Goal: Task Accomplishment & Management: Manage account settings

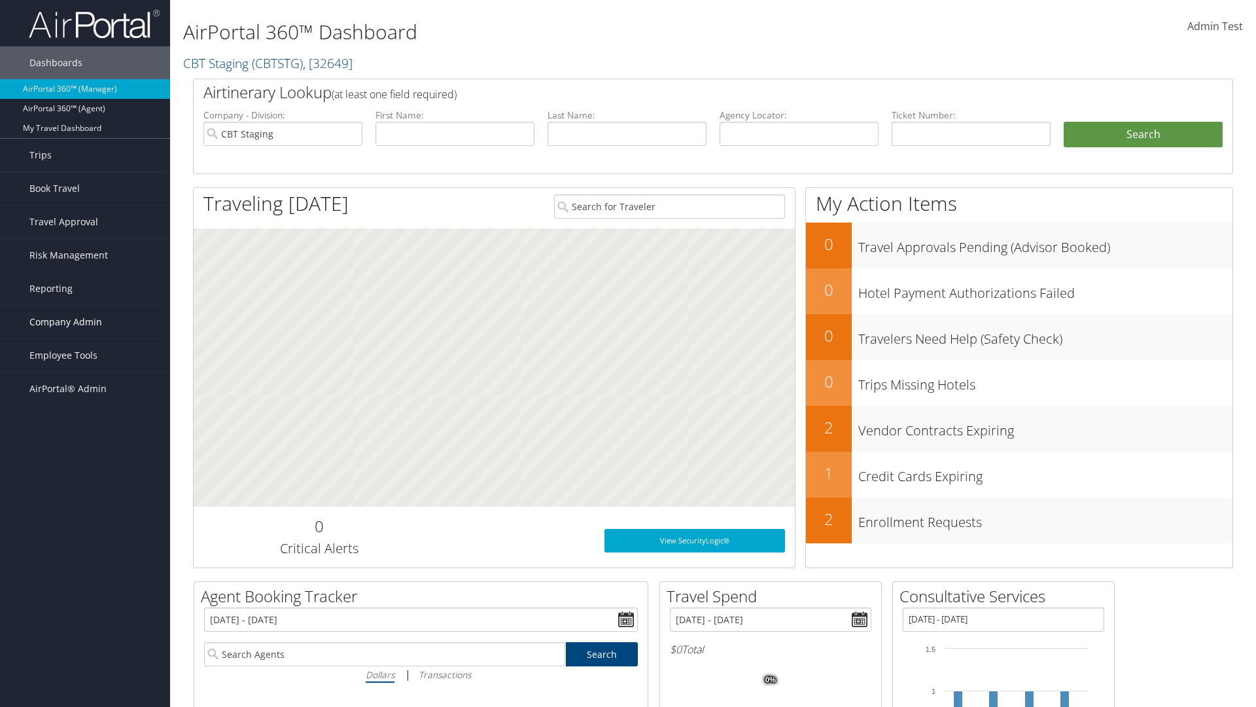
click at [85, 322] on span "Company Admin" at bounding box center [65, 322] width 73 height 33
click at [85, 593] on link "Airtinerary® Settings" at bounding box center [85, 603] width 170 height 20
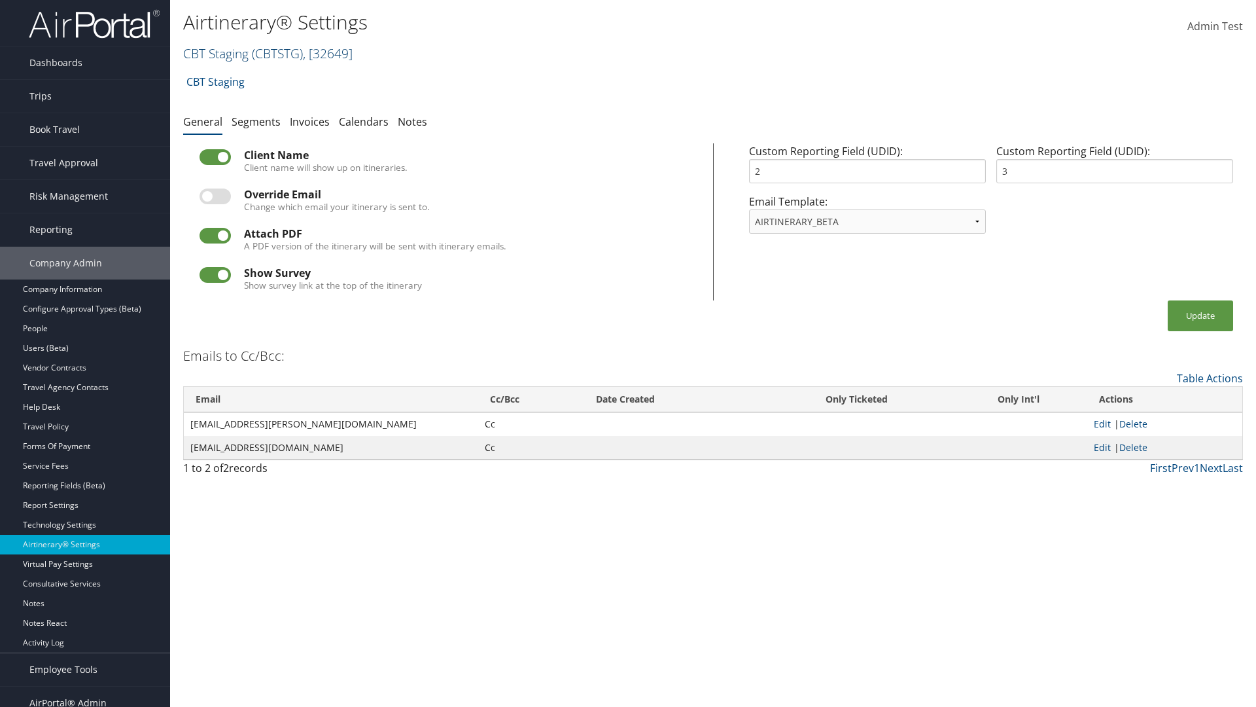
click at [216, 53] on link "CBT Staging ( CBTSTG ) , [ 32649 ]" at bounding box center [267, 53] width 169 height 18
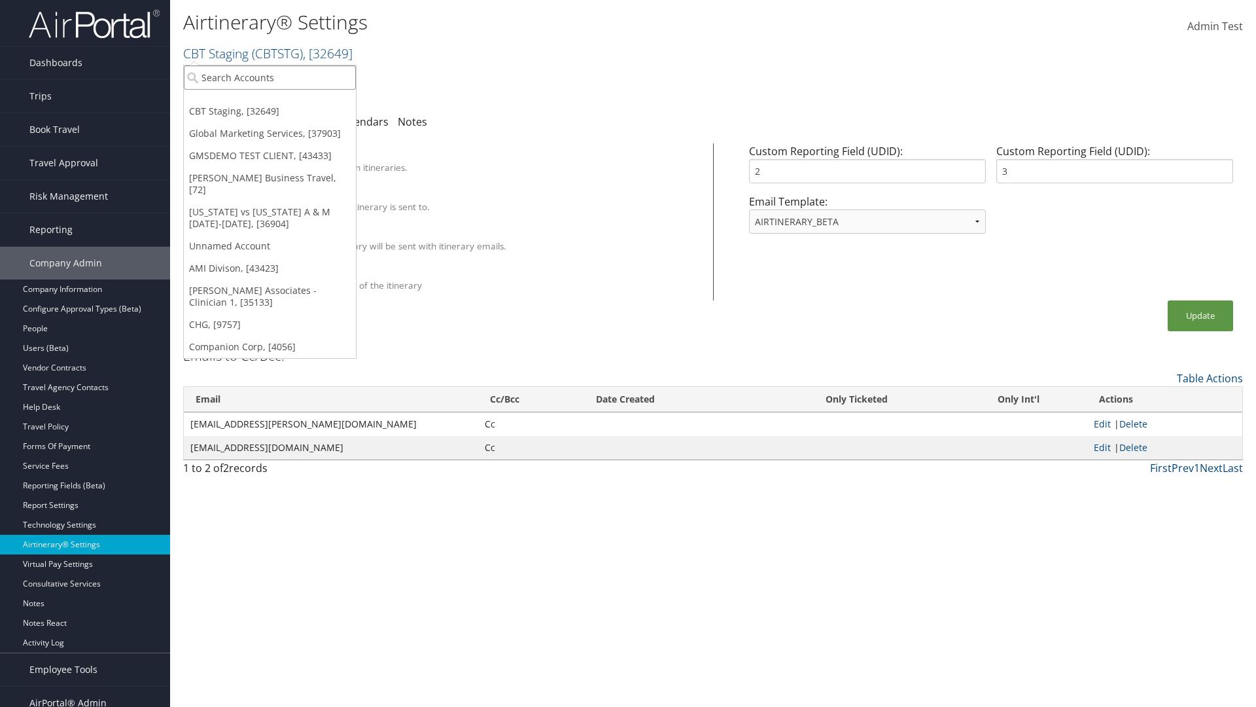
click at [270, 77] on input "search" at bounding box center [270, 77] width 172 height 24
type input "Global Marketing Services"
click at [282, 101] on div "Global Marketing Services (301946), [37903]" at bounding box center [282, 102] width 211 height 12
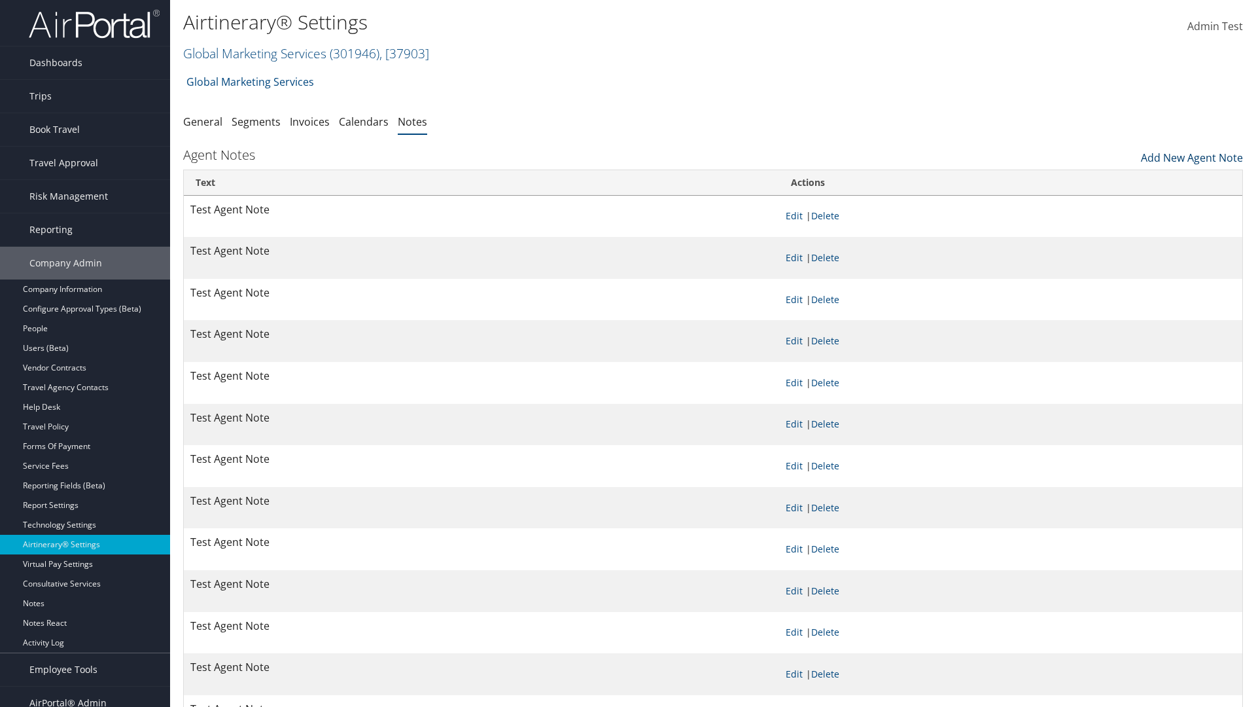
click at [1192, 154] on link "Add New Agent Note" at bounding box center [1192, 154] width 102 height 22
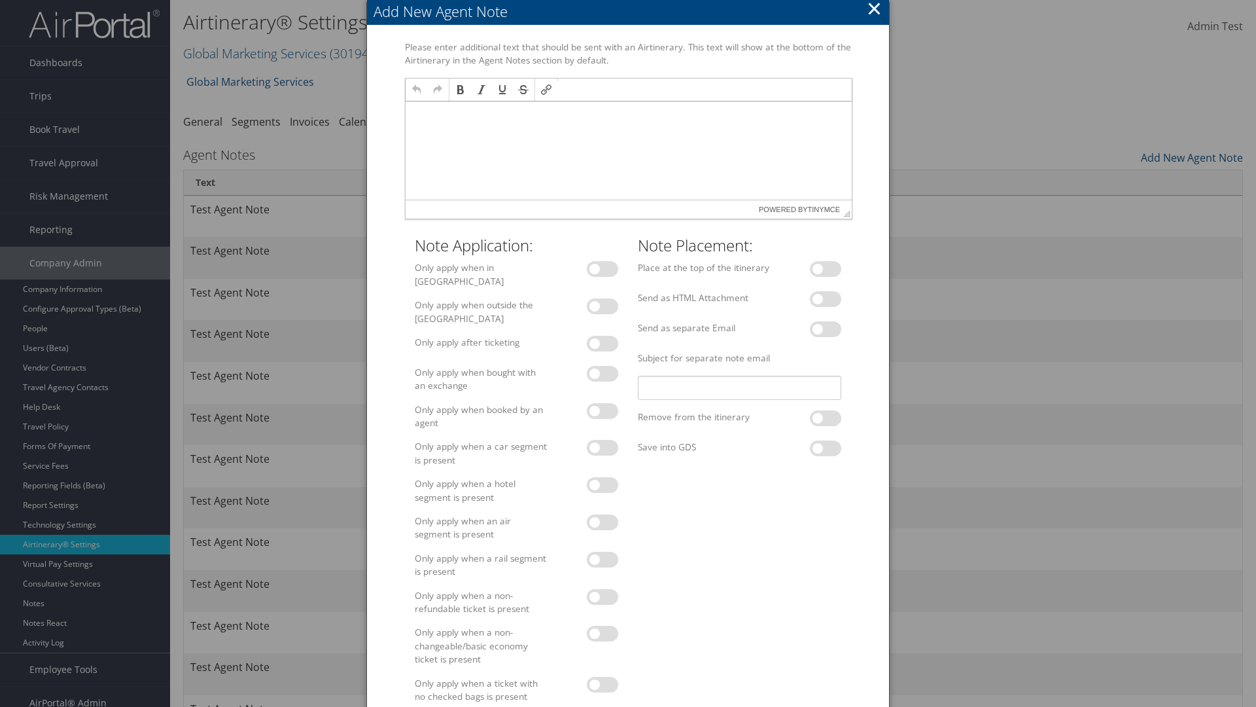
click at [627, 113] on p at bounding box center [628, 114] width 436 height 10
